Goal: Task Accomplishment & Management: Complete application form

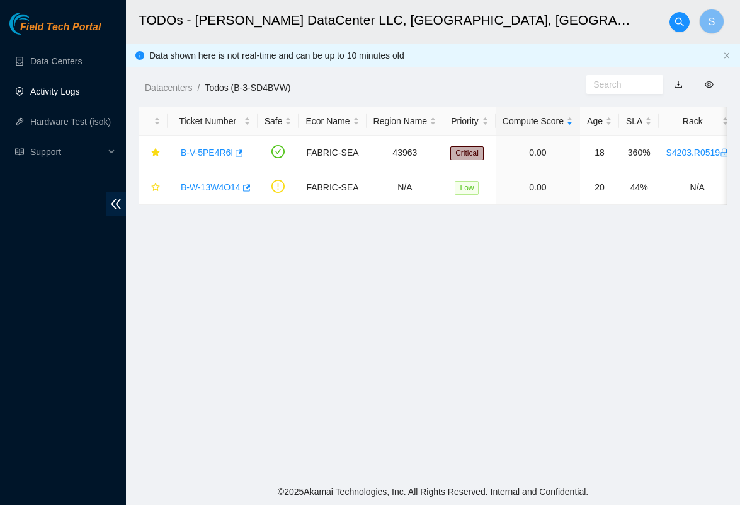
click at [56, 86] on link "Activity Logs" at bounding box center [55, 91] width 50 height 10
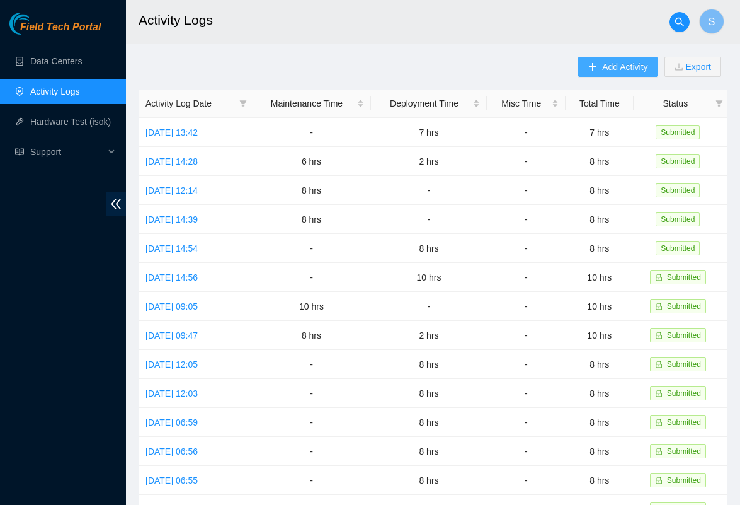
click at [607, 69] on span "Add Activity" at bounding box center [624, 67] width 45 height 14
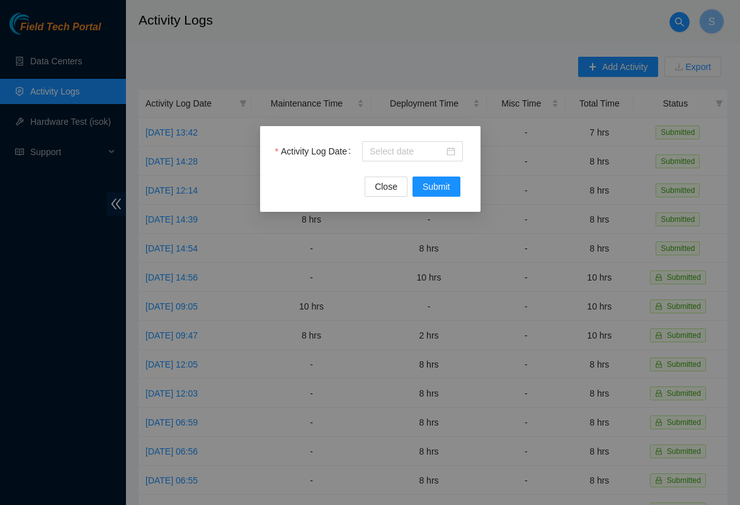
click at [476, 151] on div "Activity Log Date Close Submit" at bounding box center [370, 169] width 221 height 86
click at [457, 151] on div at bounding box center [412, 151] width 101 height 20
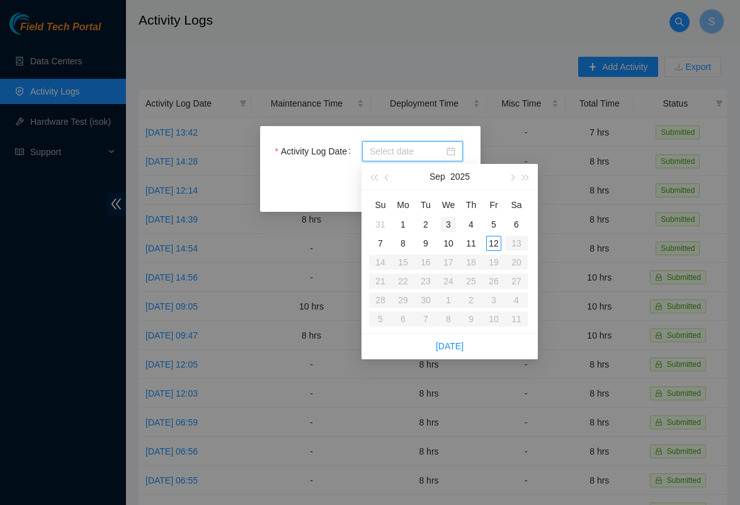
type input "[DATE]"
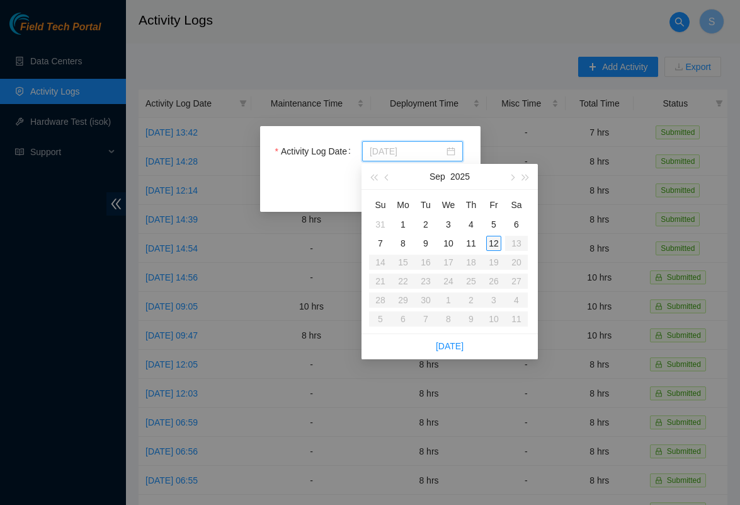
click at [495, 246] on div "12" at bounding box center [493, 243] width 15 height 15
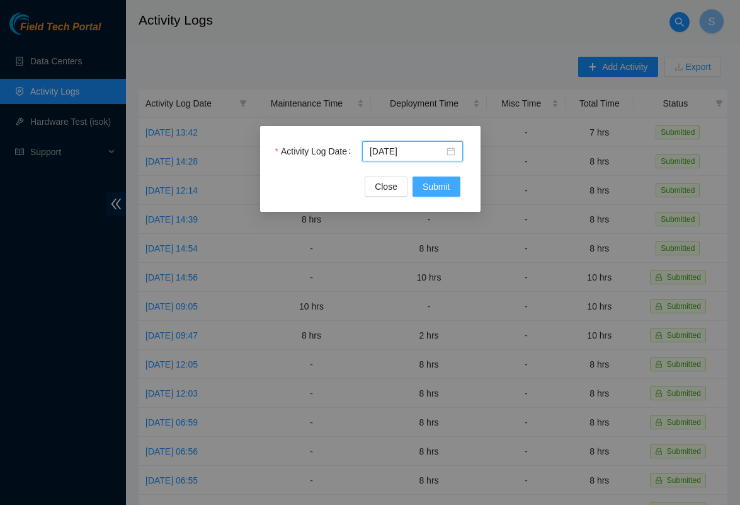
click at [443, 195] on button "Submit" at bounding box center [437, 186] width 48 height 20
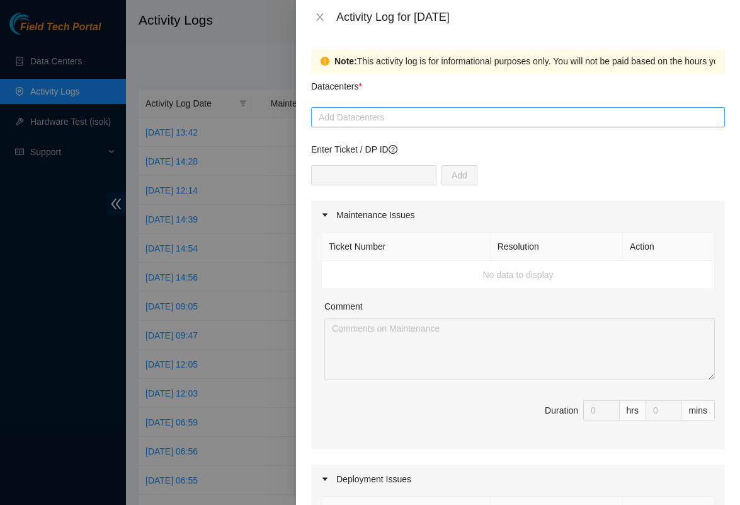
click at [389, 120] on div at bounding box center [518, 117] width 408 height 15
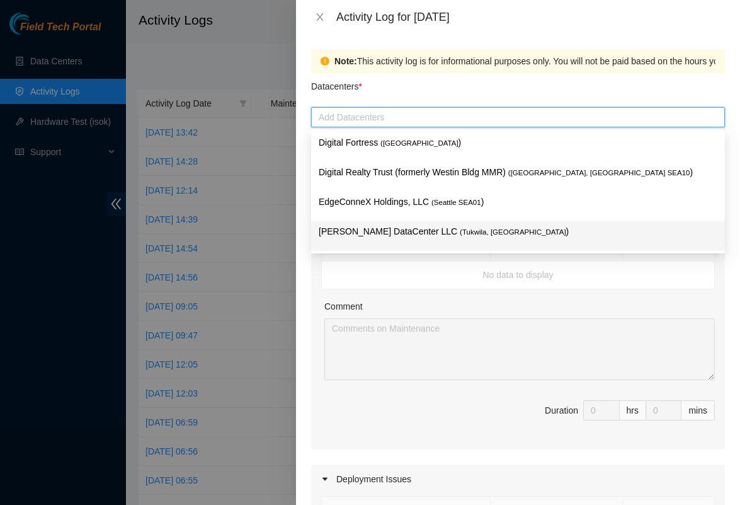
click at [369, 235] on p "[PERSON_NAME] DataCenter LLC ( [GEOGRAPHIC_DATA], [GEOGRAPHIC_DATA] )" at bounding box center [518, 231] width 399 height 14
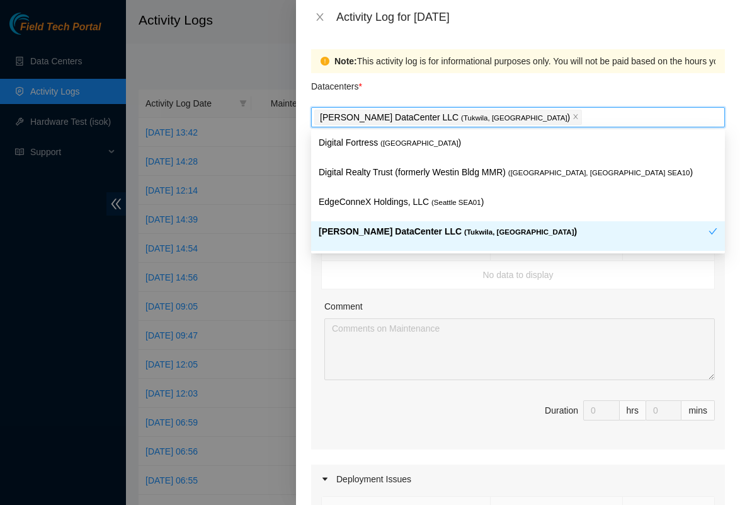
click at [309, 294] on div "Note: This activity log is for informational purposes only. You will not be pai…" at bounding box center [518, 269] width 444 height 471
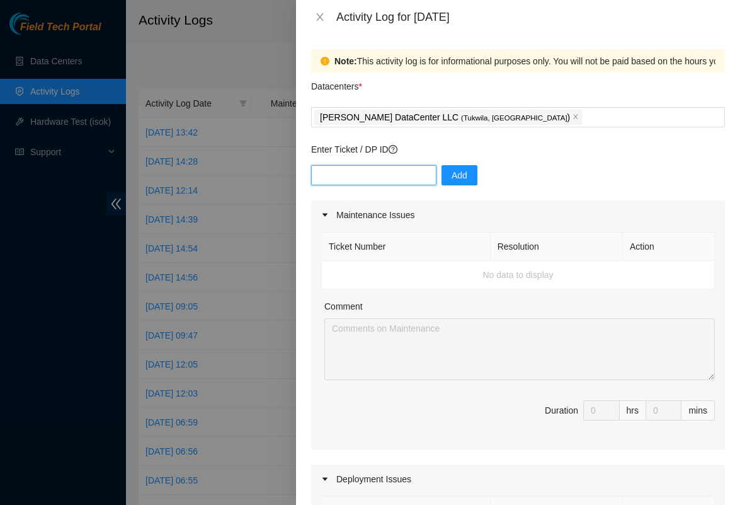
click at [390, 173] on input "text" at bounding box center [373, 175] width 125 height 20
type input "ㅇ"
type input "DP85242"
click at [468, 178] on span "Add" at bounding box center [460, 175] width 16 height 14
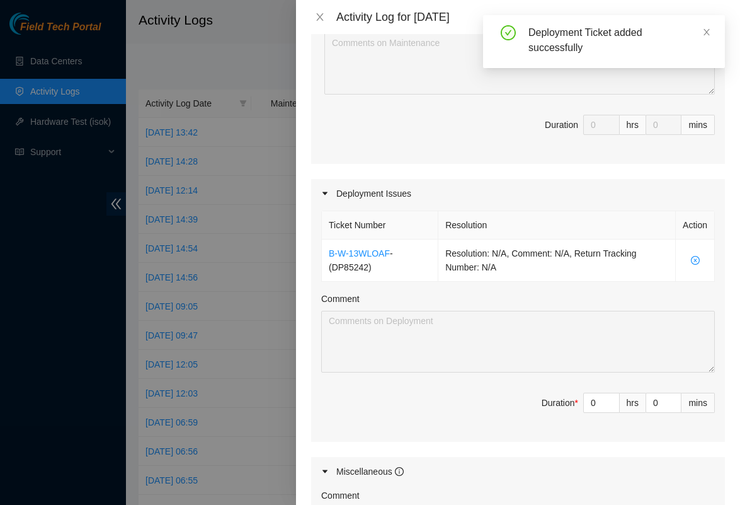
scroll to position [302, 0]
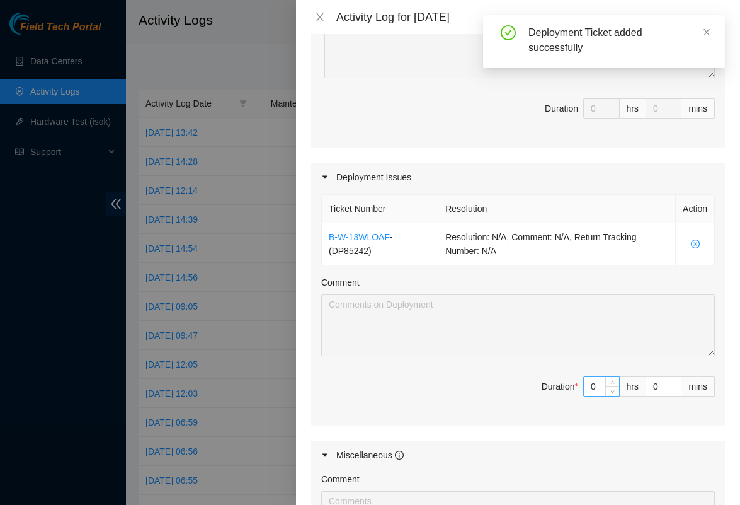
click at [601, 392] on input "0" at bounding box center [601, 386] width 35 height 19
type input "8"
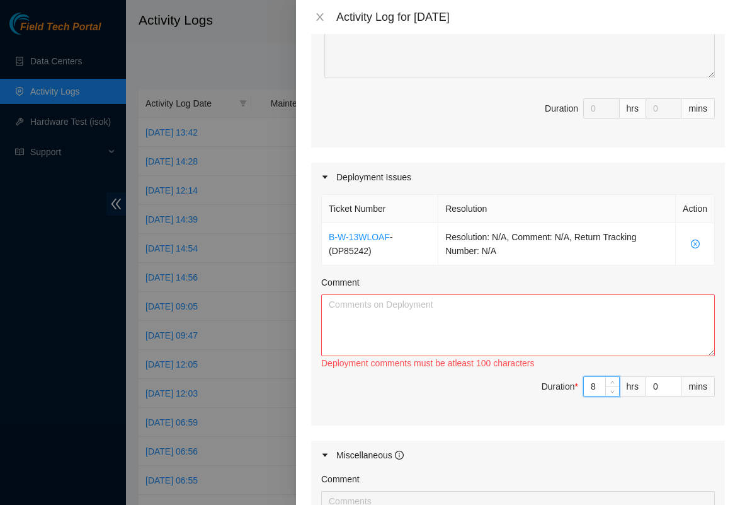
type input "0"
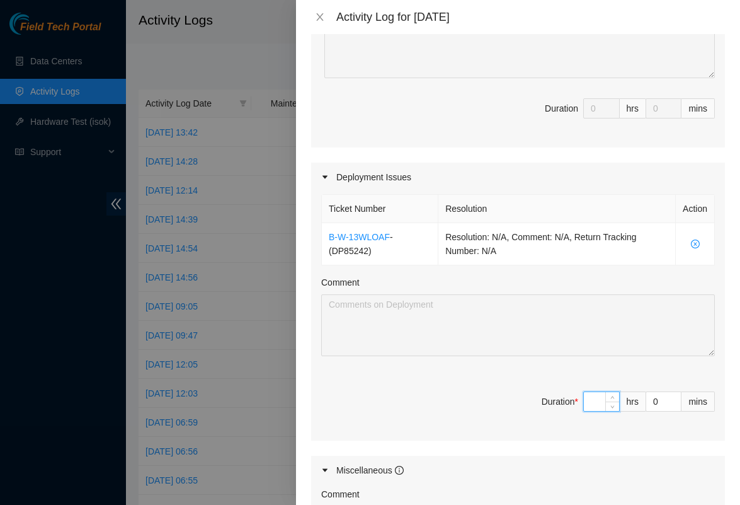
type input "7"
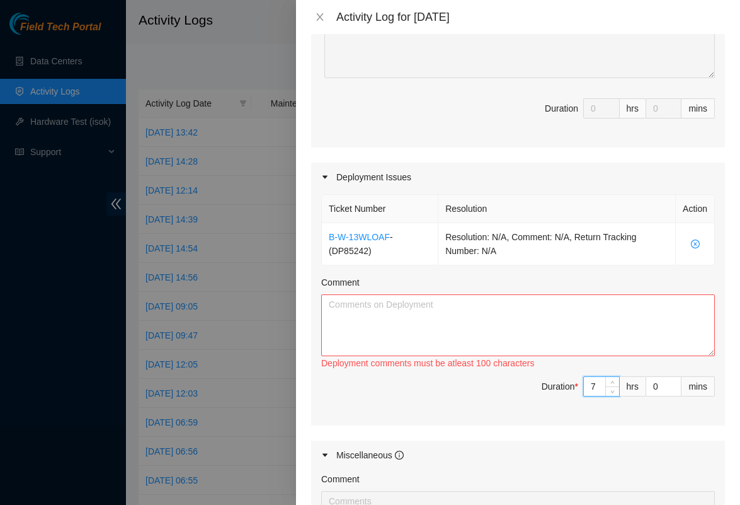
type input "7"
click at [461, 334] on textarea "Comment" at bounding box center [518, 325] width 394 height 62
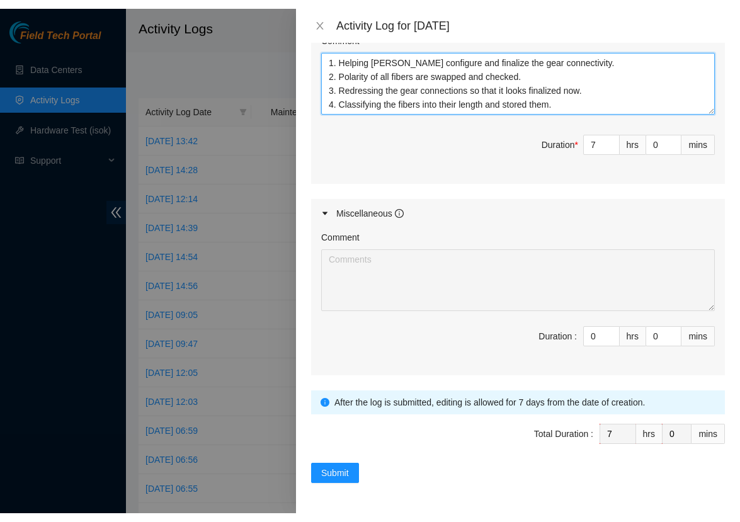
scroll to position [552, 0]
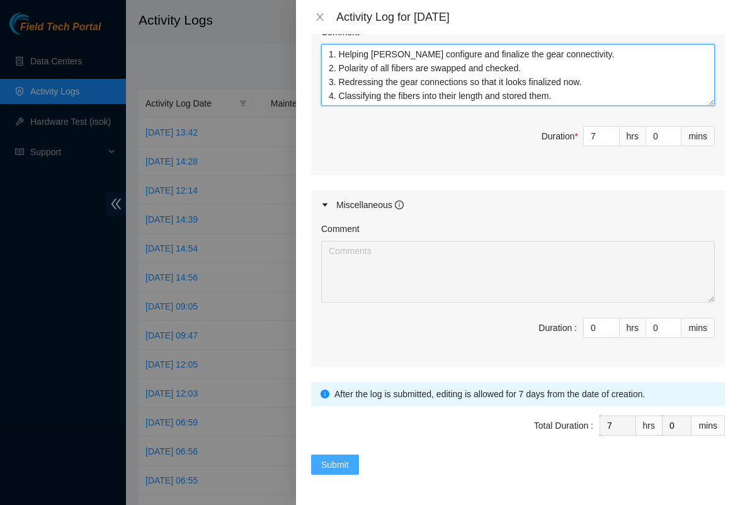
type textarea "1. Helping [PERSON_NAME] configure and finalize the gear connectivity. 2. Polar…"
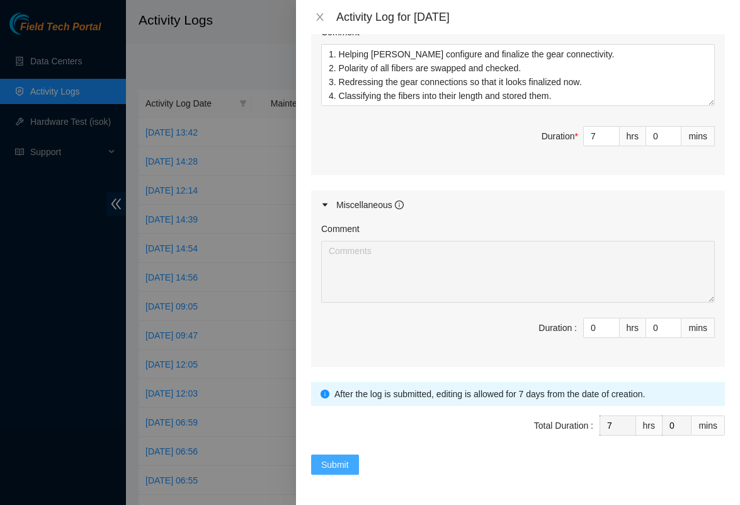
click at [326, 471] on span "Submit" at bounding box center [335, 464] width 28 height 14
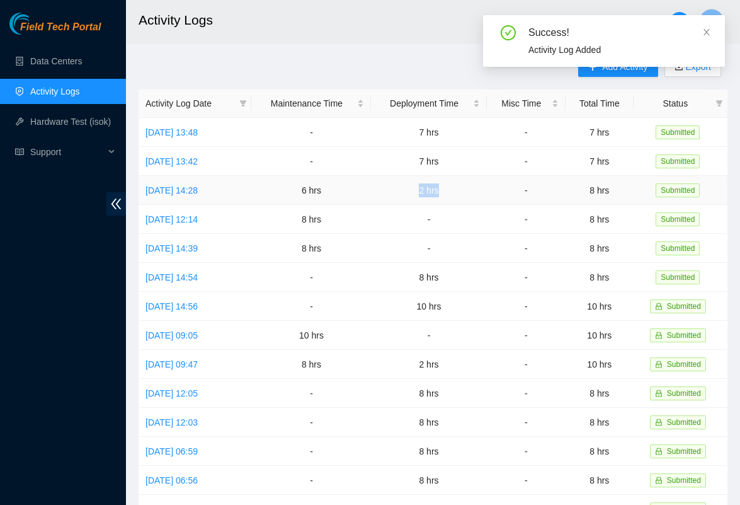
drag, startPoint x: 482, startPoint y: 189, endPoint x: 414, endPoint y: 188, distance: 68.1
click at [414, 188] on td "2 hrs" at bounding box center [428, 190] width 115 height 29
